Goal: Contribute content

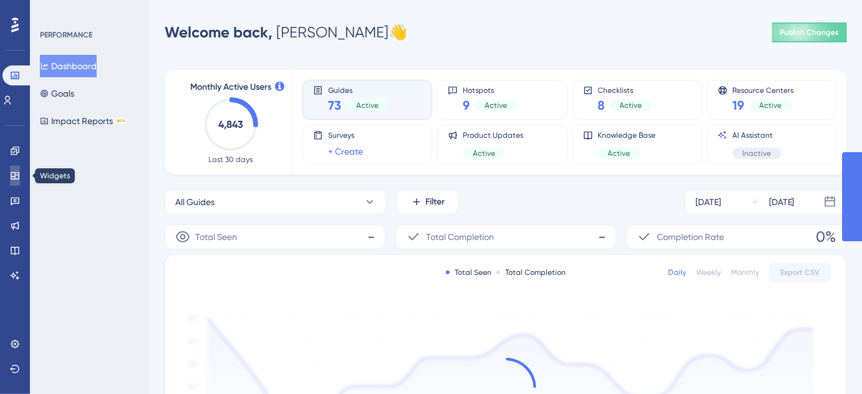
click at [12, 170] on link at bounding box center [15, 176] width 10 height 20
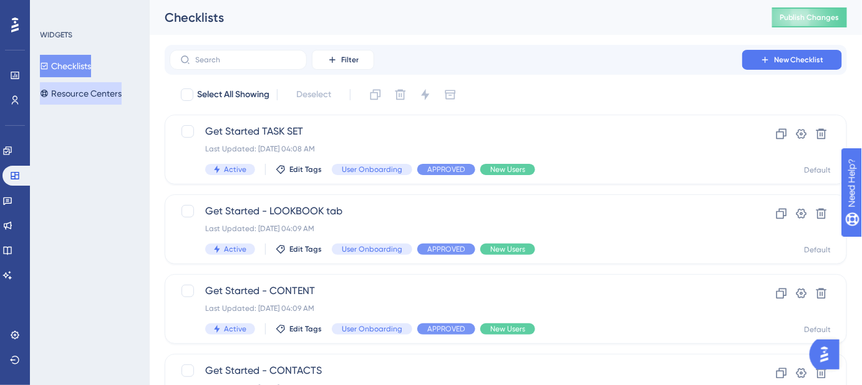
click at [91, 102] on button "Resource Centers" at bounding box center [81, 93] width 82 height 22
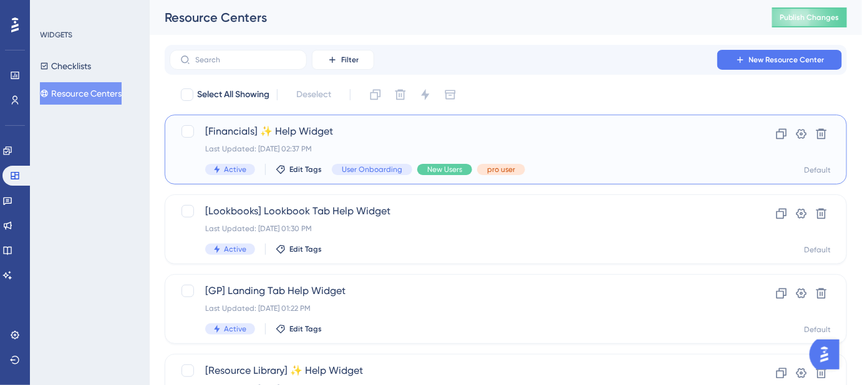
click at [341, 130] on span "[Financials] ✨ Help Widget" at bounding box center [455, 131] width 501 height 15
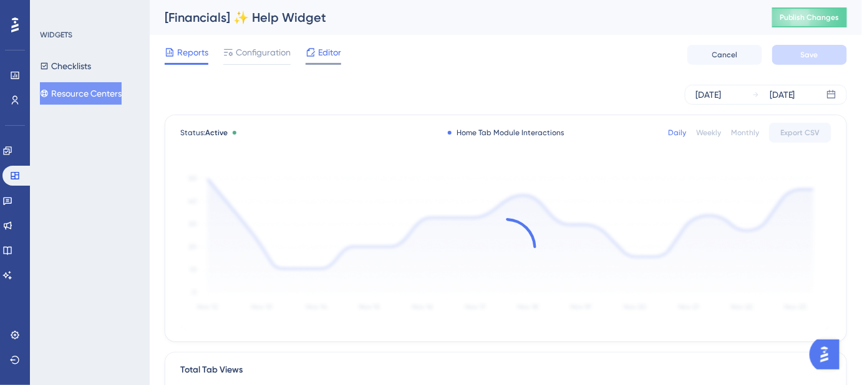
click at [337, 52] on span "Editor" at bounding box center [329, 52] width 23 height 15
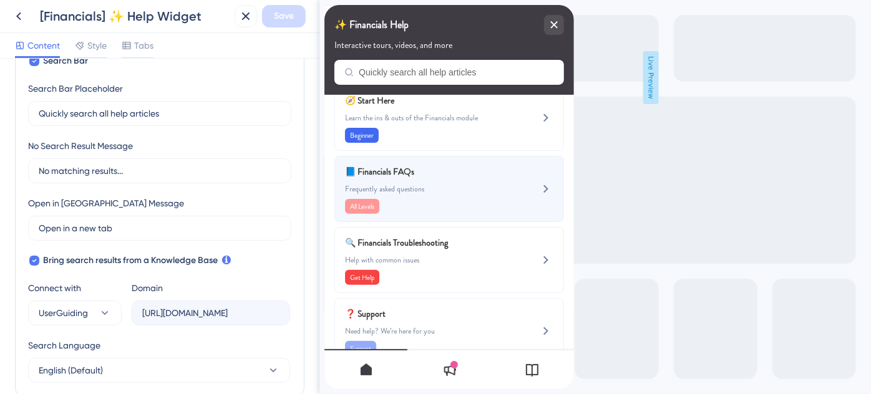
scroll to position [211, 0]
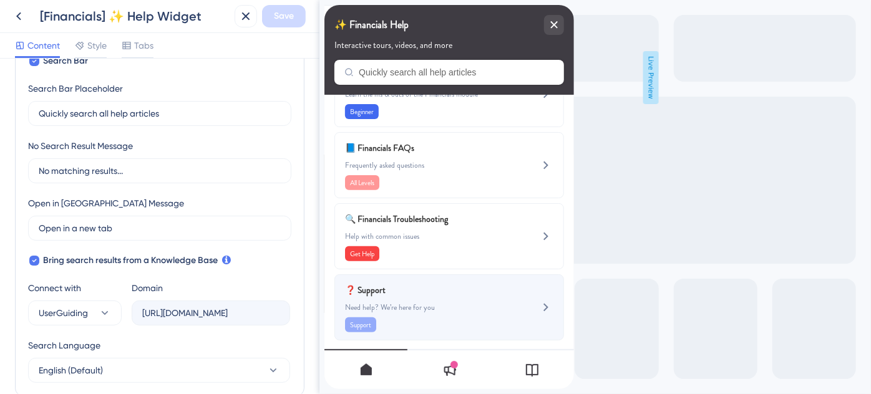
click at [457, 293] on div "❓ Support Need help? We’re here for you Support" at bounding box center [427, 308] width 167 height 50
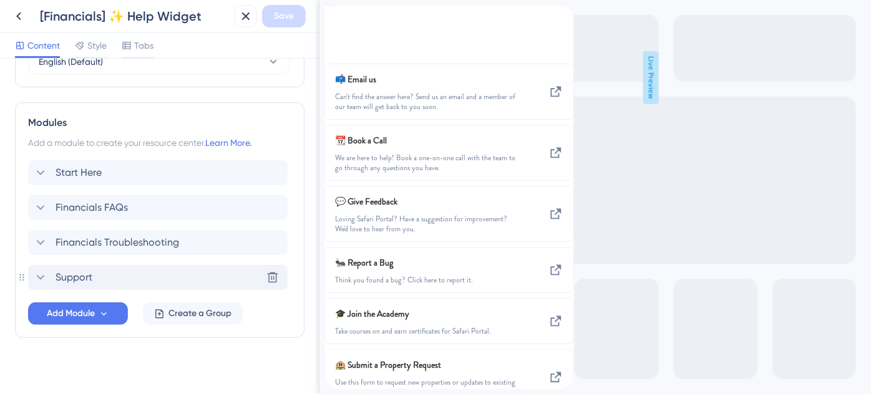
scroll to position [543, 0]
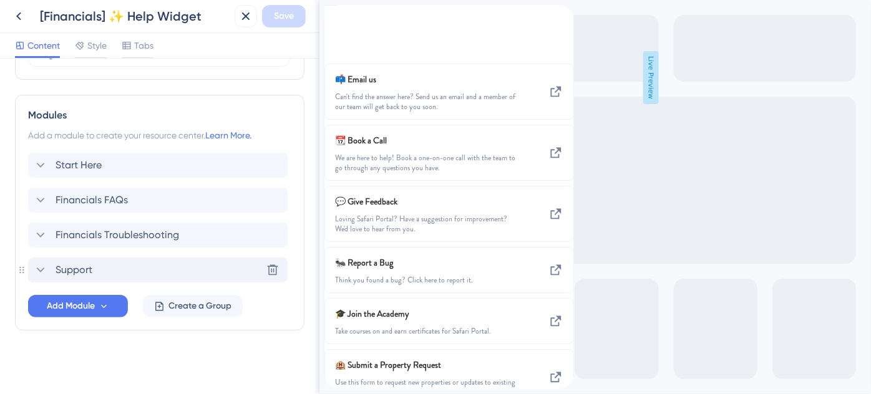
click at [87, 260] on div "Support Delete" at bounding box center [157, 270] width 259 height 25
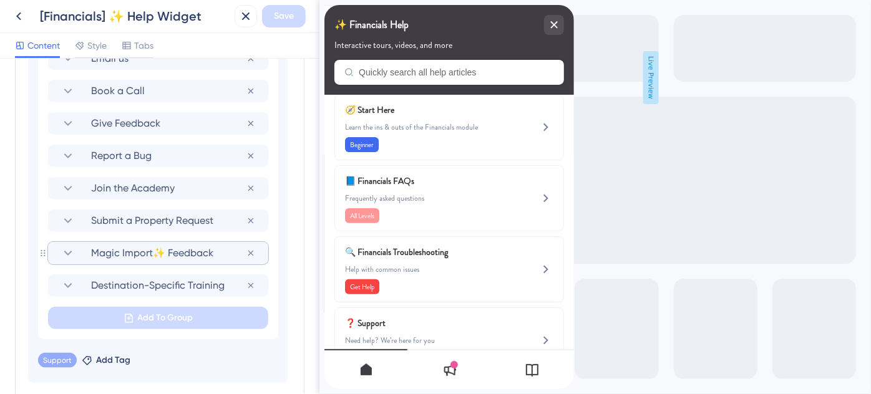
scroll to position [983, 0]
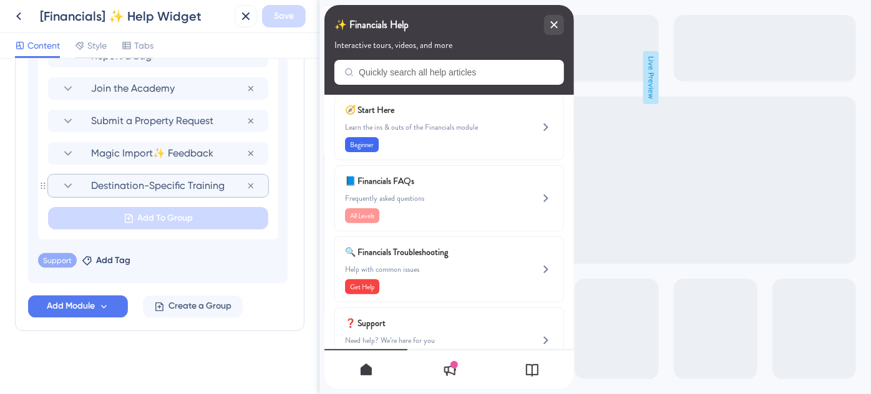
click at [159, 184] on span "Destination-Specific Training" at bounding box center [168, 185] width 155 height 15
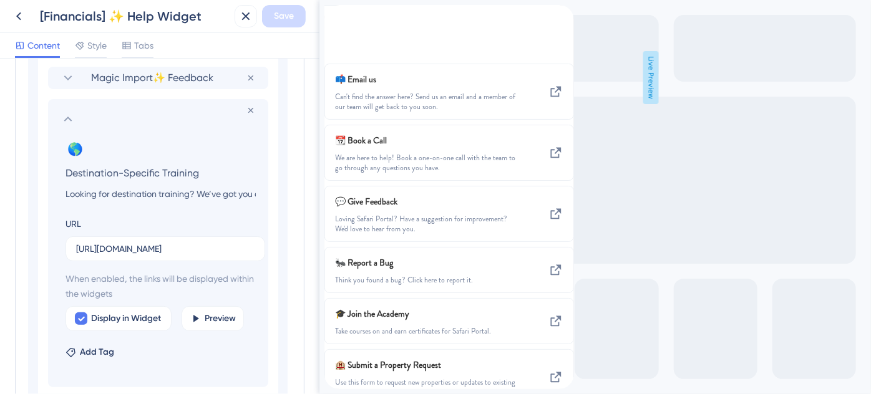
scroll to position [1040, 0]
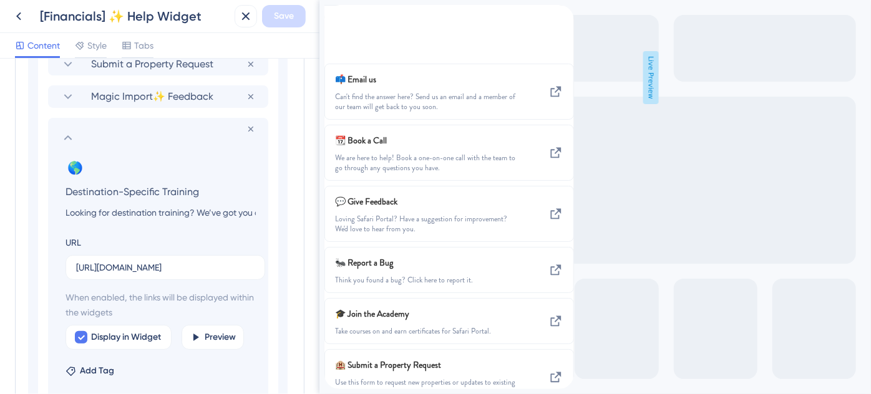
click at [63, 133] on icon at bounding box center [67, 137] width 15 height 15
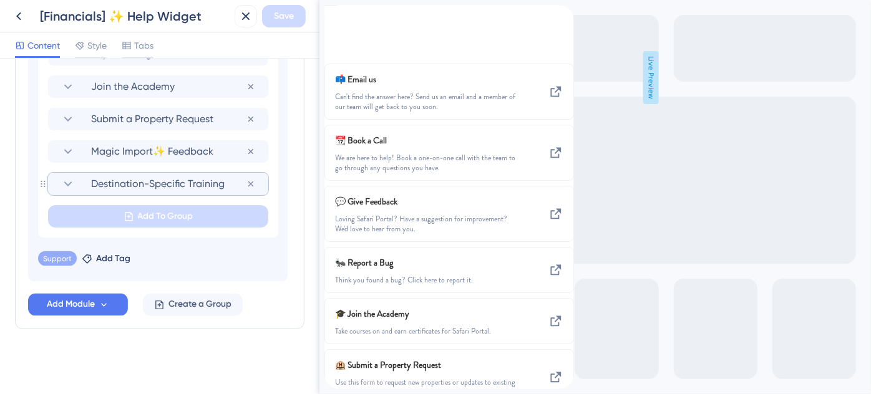
scroll to position [983, 0]
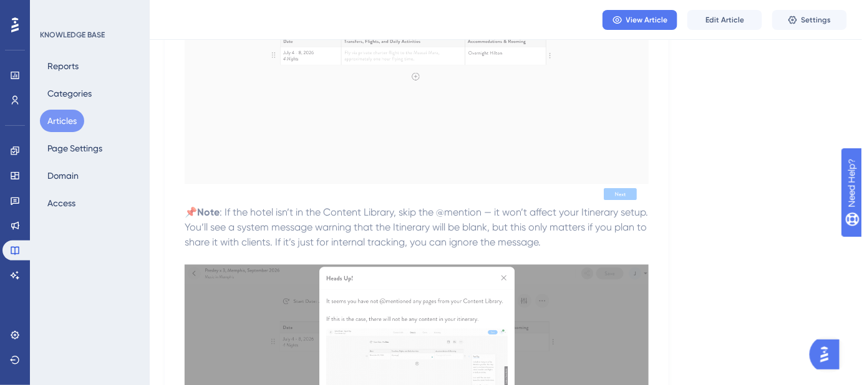
scroll to position [453, 0]
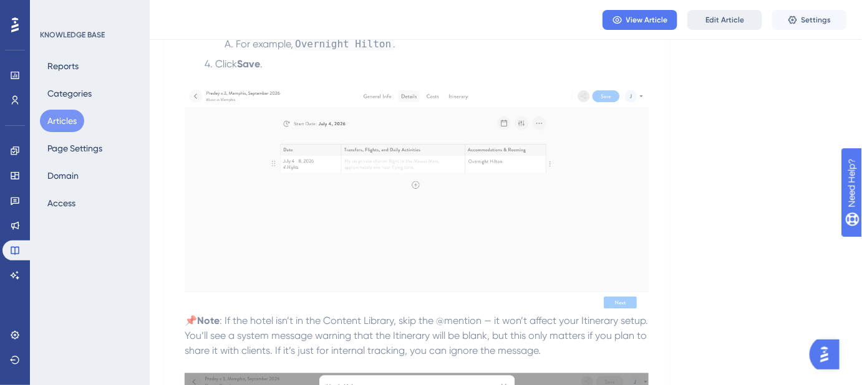
click at [721, 28] on button "Edit Article" at bounding box center [724, 20] width 75 height 20
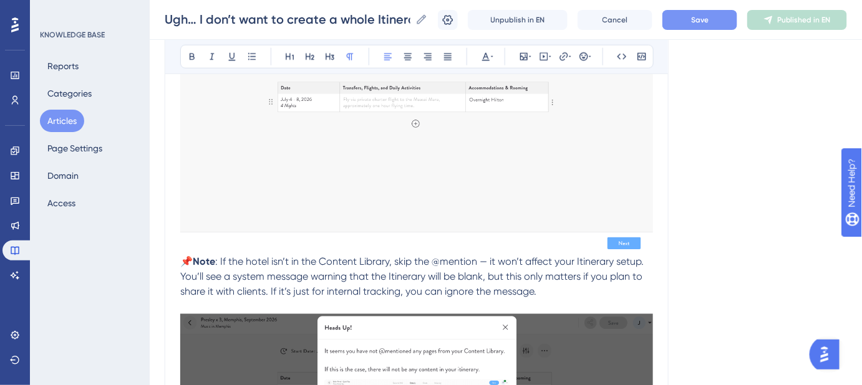
click at [705, 27] on button "Save" at bounding box center [699, 20] width 75 height 20
